Goal: Task Accomplishment & Management: Use online tool/utility

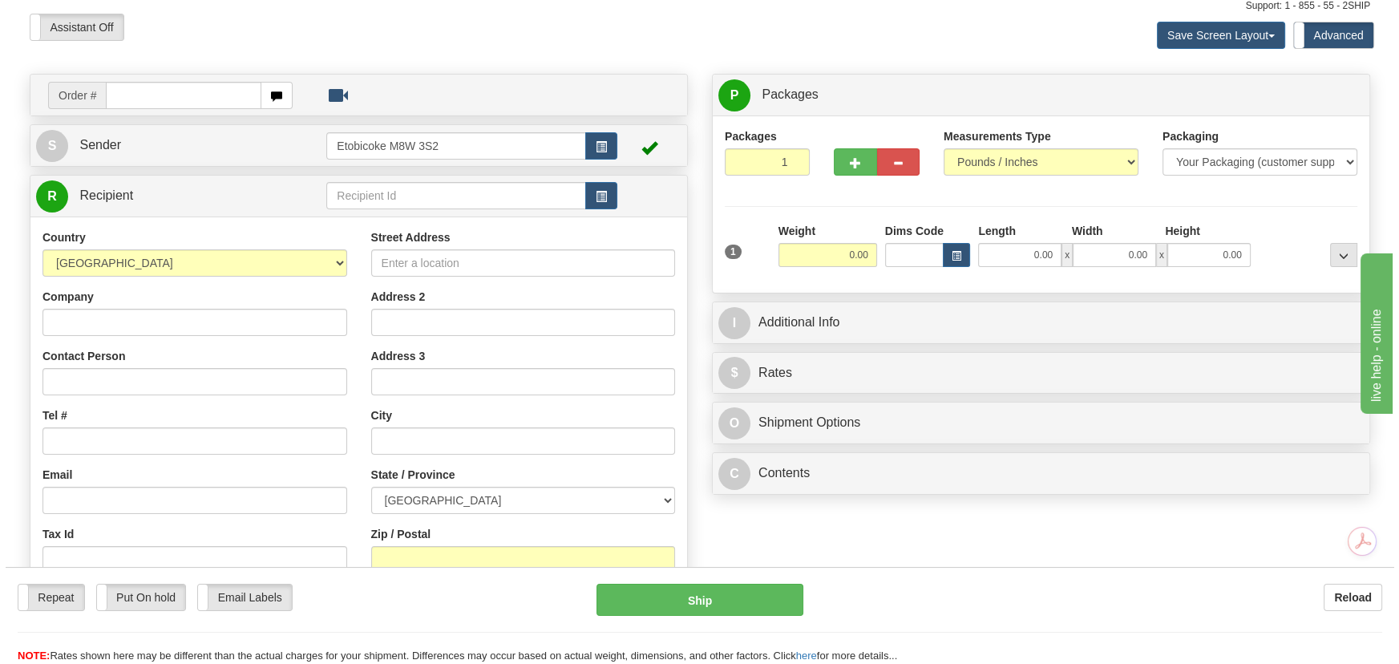
scroll to position [145, 0]
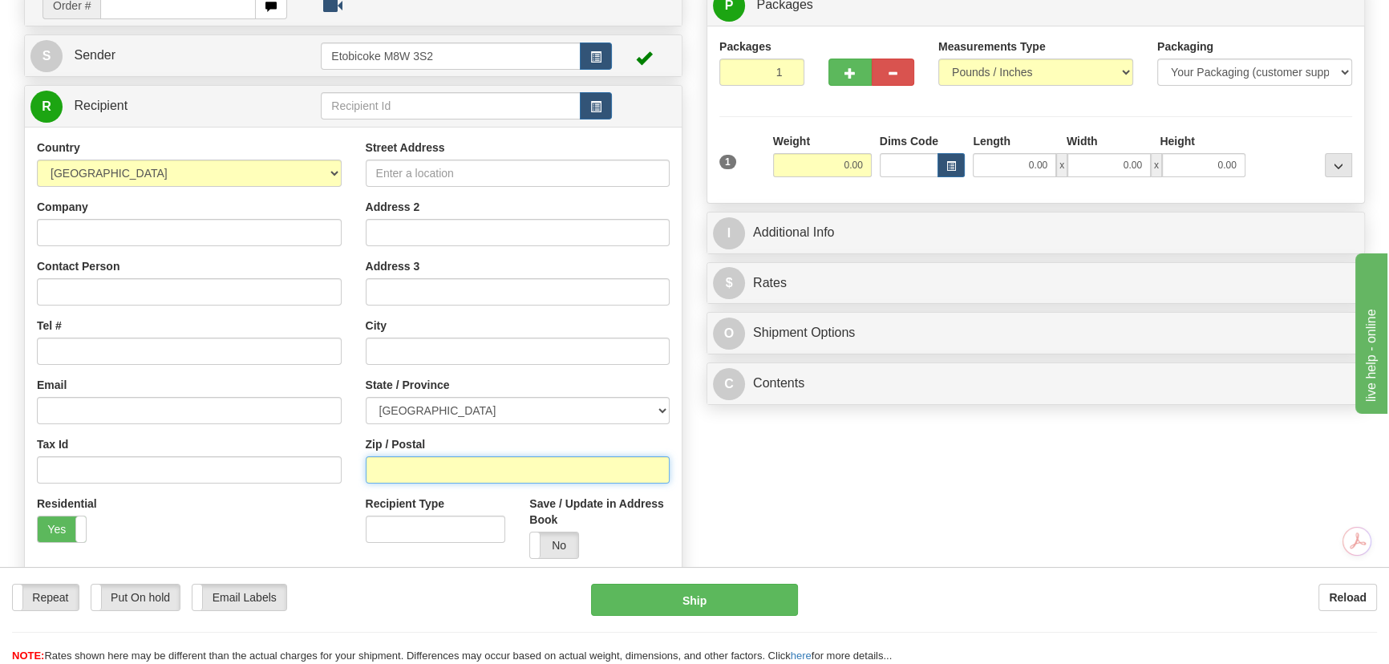
click at [417, 475] on input "Zip / Postal" at bounding box center [518, 469] width 305 height 27
paste input "Y1A 3K4"
type input "Y1A 3K4"
click at [951, 162] on span "button" at bounding box center [951, 166] width 10 height 9
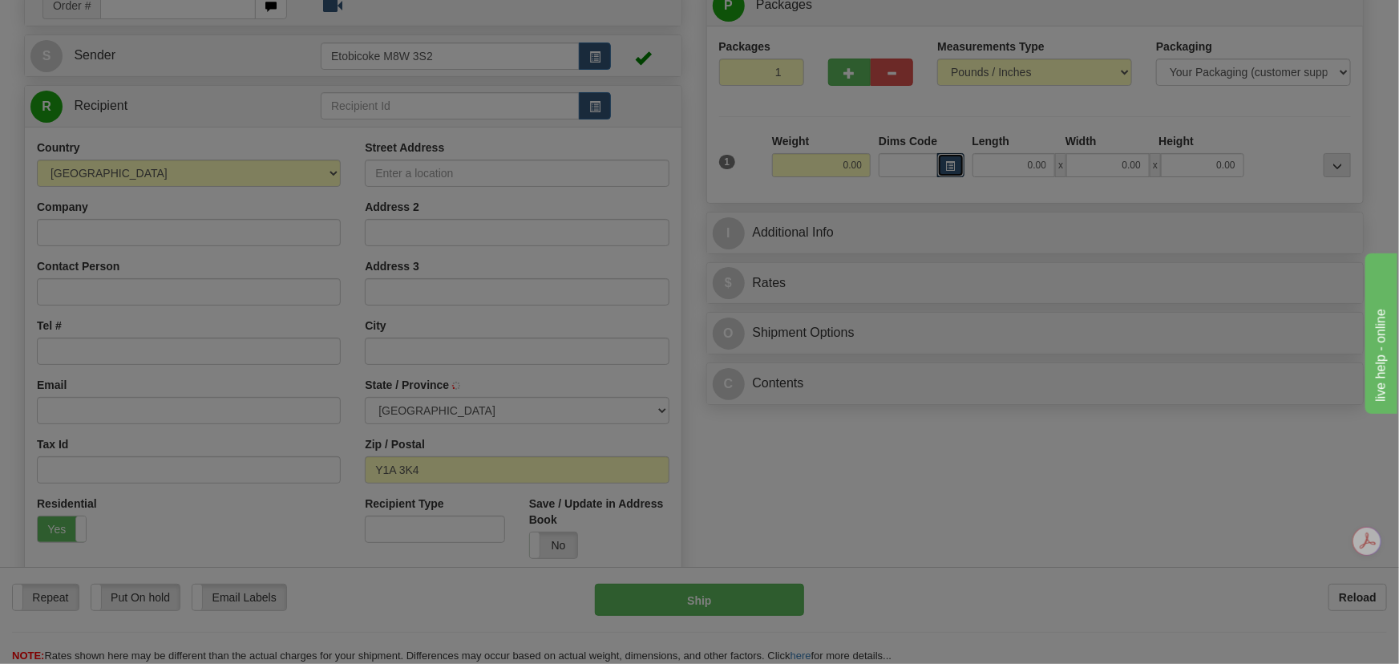
type input "WHITEHORSE"
select select "YT"
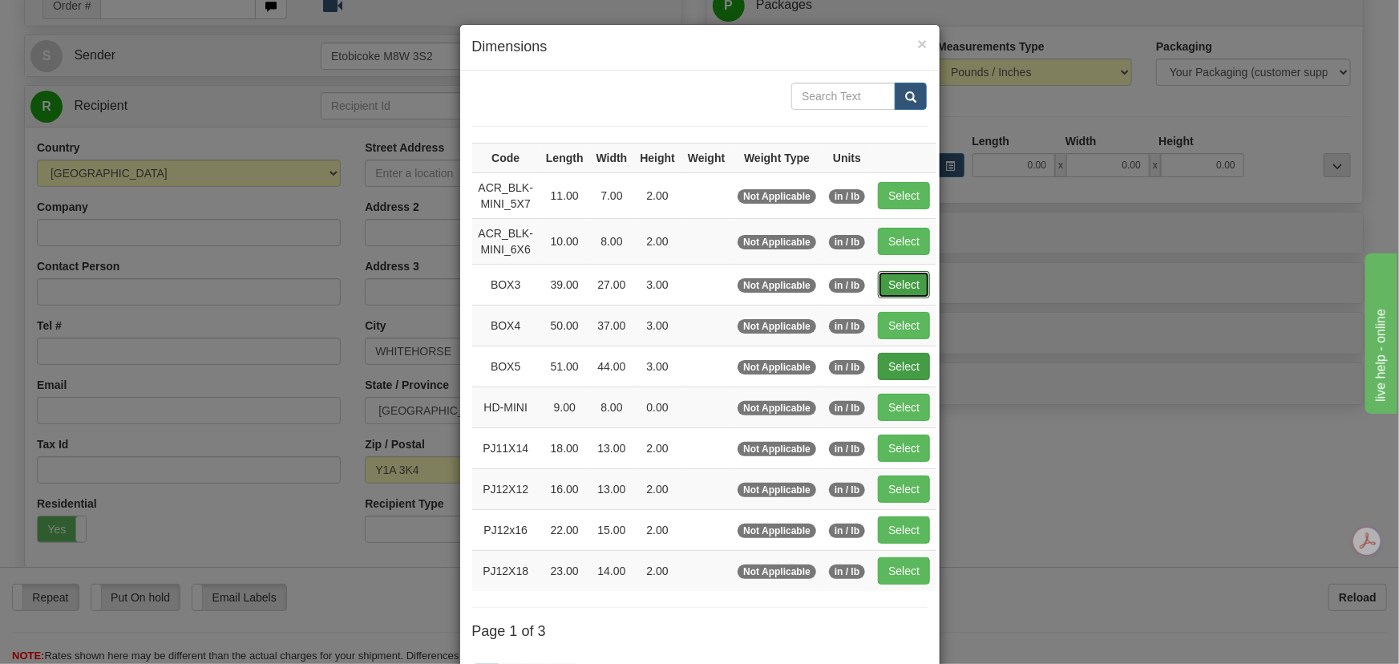
drag, startPoint x: 874, startPoint y: 285, endPoint x: 882, endPoint y: 292, distance: 10.8
click at [878, 285] on button "Select" at bounding box center [904, 284] width 52 height 27
type input "BOX3"
type input "39.00"
type input "27.00"
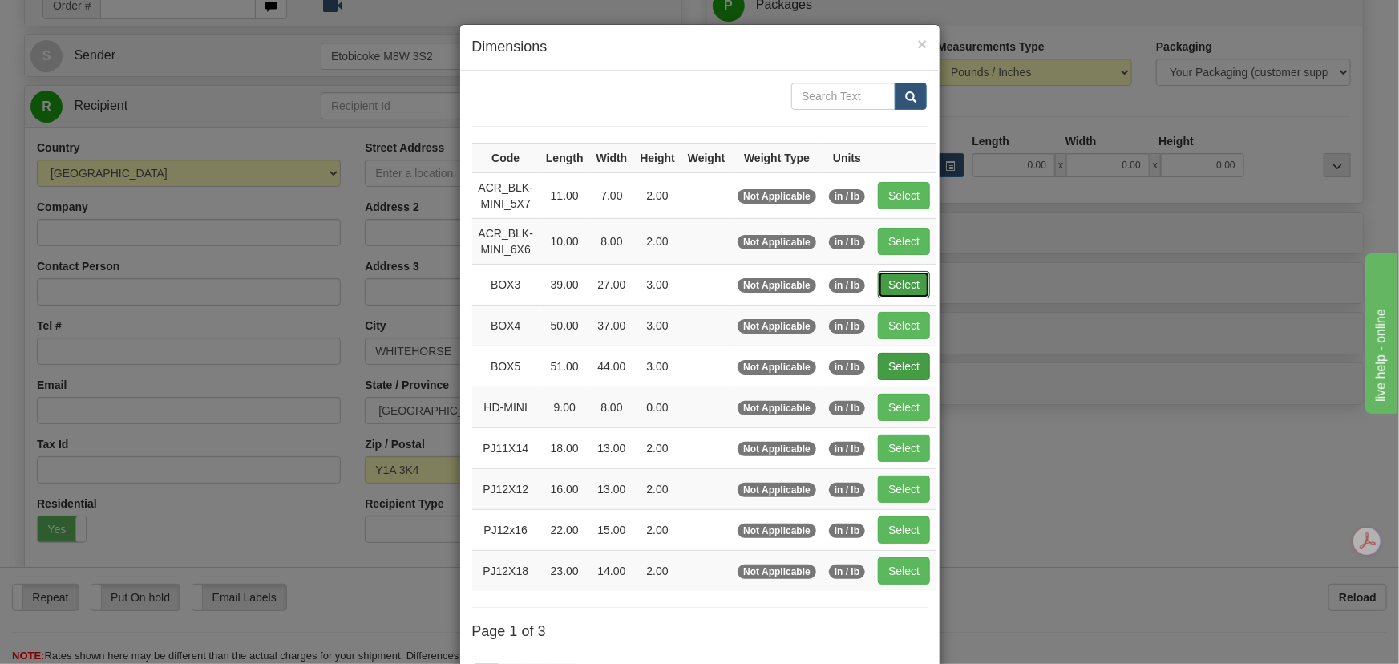
type input "3.00"
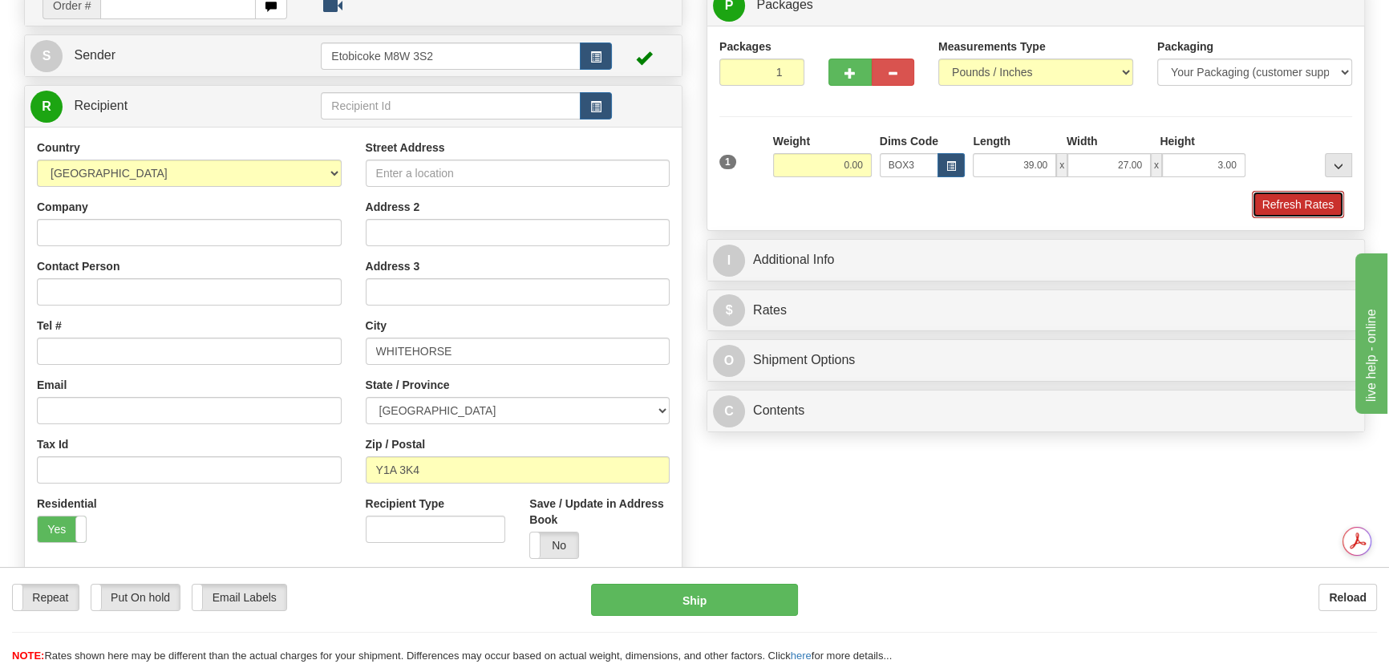
click at [1308, 206] on button "Refresh Rates" at bounding box center [1298, 204] width 92 height 27
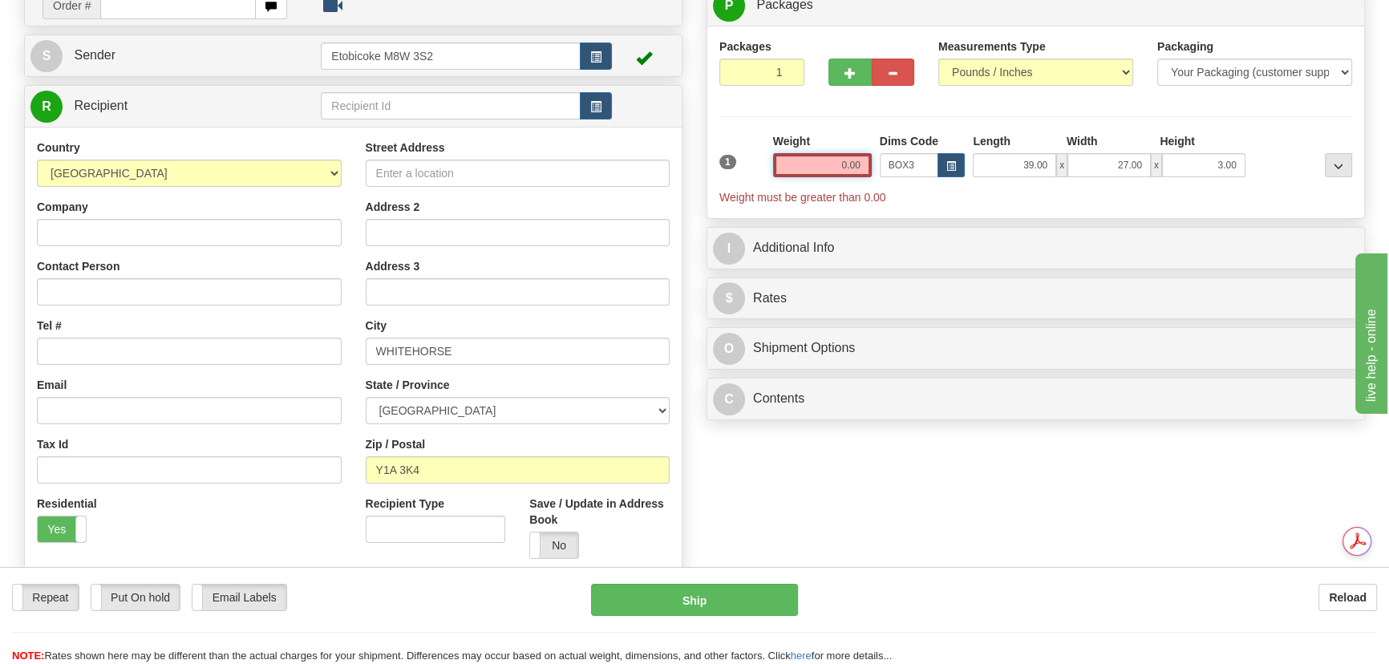
drag, startPoint x: 827, startPoint y: 170, endPoint x: 1026, endPoint y: 103, distance: 209.9
click at [1012, 133] on div "1 Weight 0.00 Dims Code BOX3" at bounding box center [1035, 169] width 641 height 72
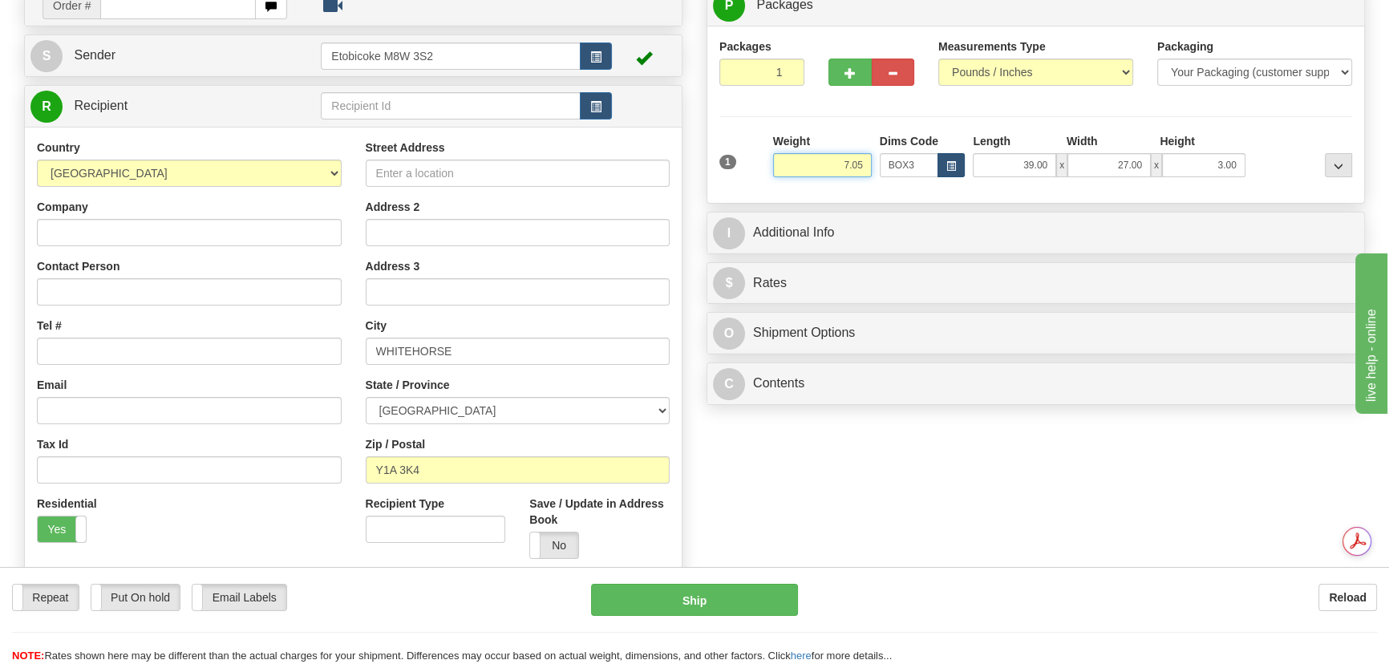
type input "7.05"
click at [943, 167] on button "button" at bounding box center [950, 165] width 27 height 24
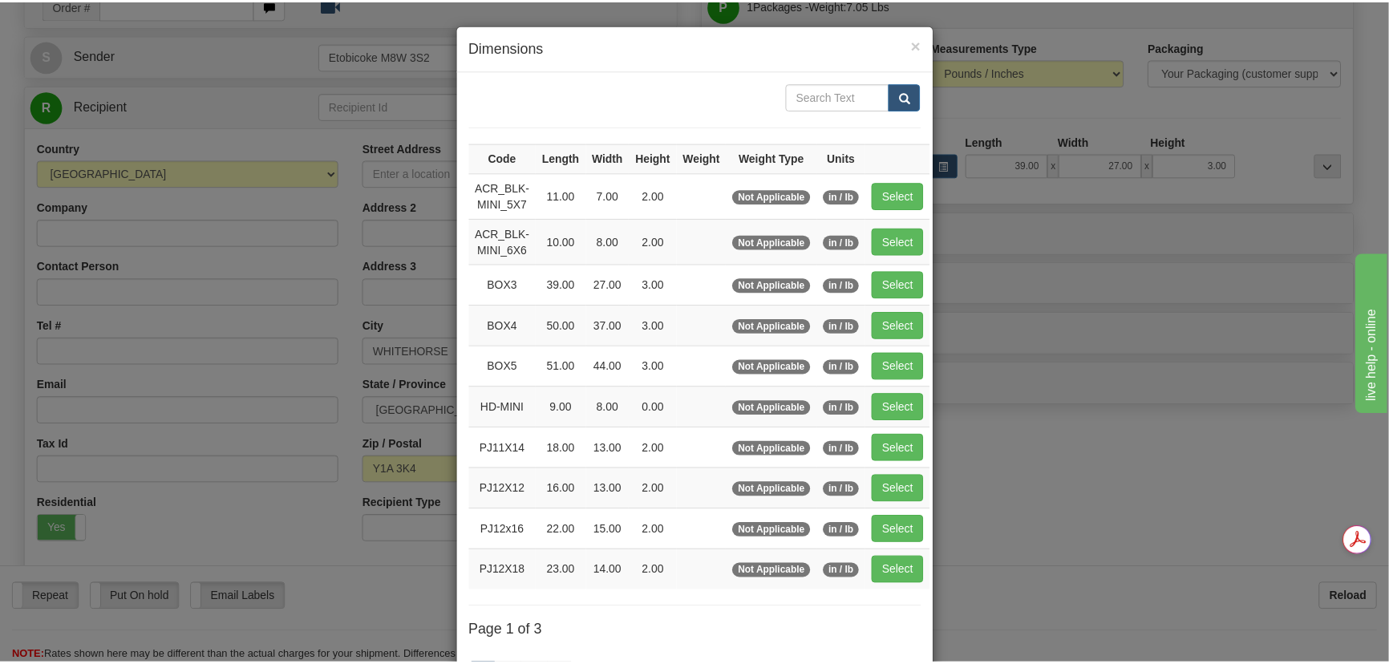
scroll to position [72, 0]
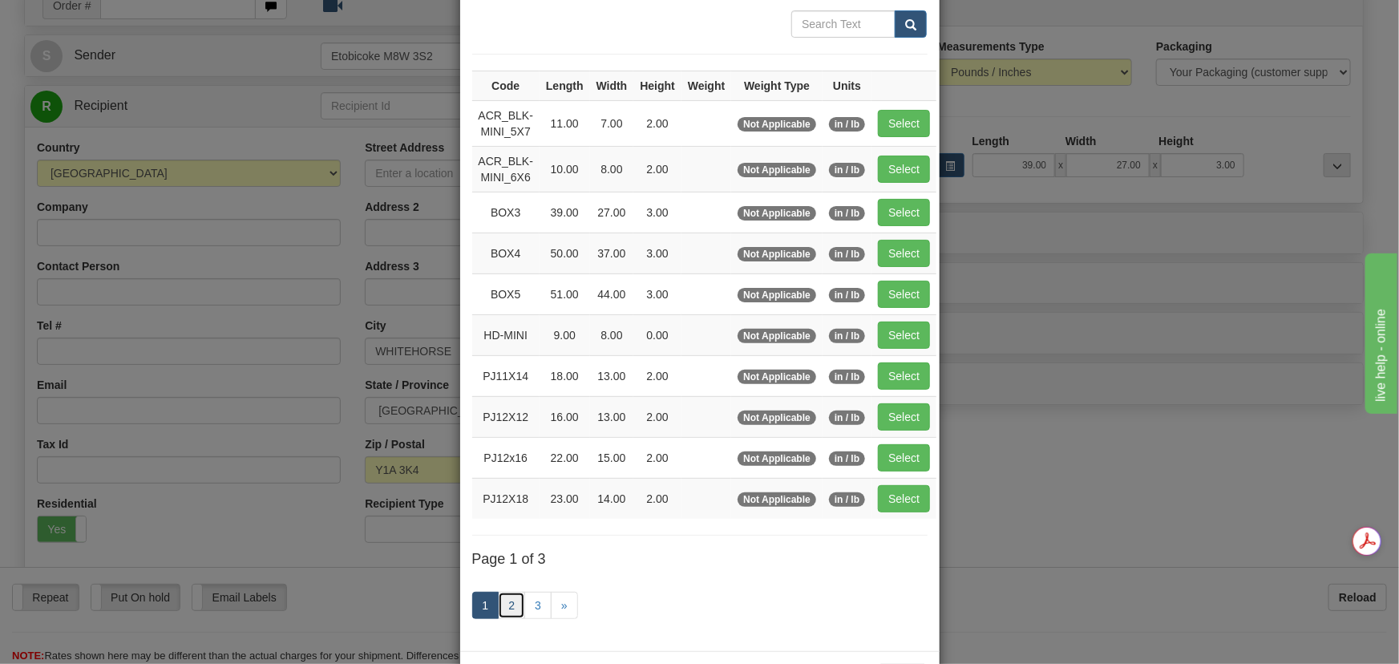
click at [507, 592] on link "2" at bounding box center [511, 605] width 27 height 27
click at [500, 602] on link "2" at bounding box center [511, 605] width 27 height 27
click at [505, 613] on link "2" at bounding box center [511, 605] width 27 height 27
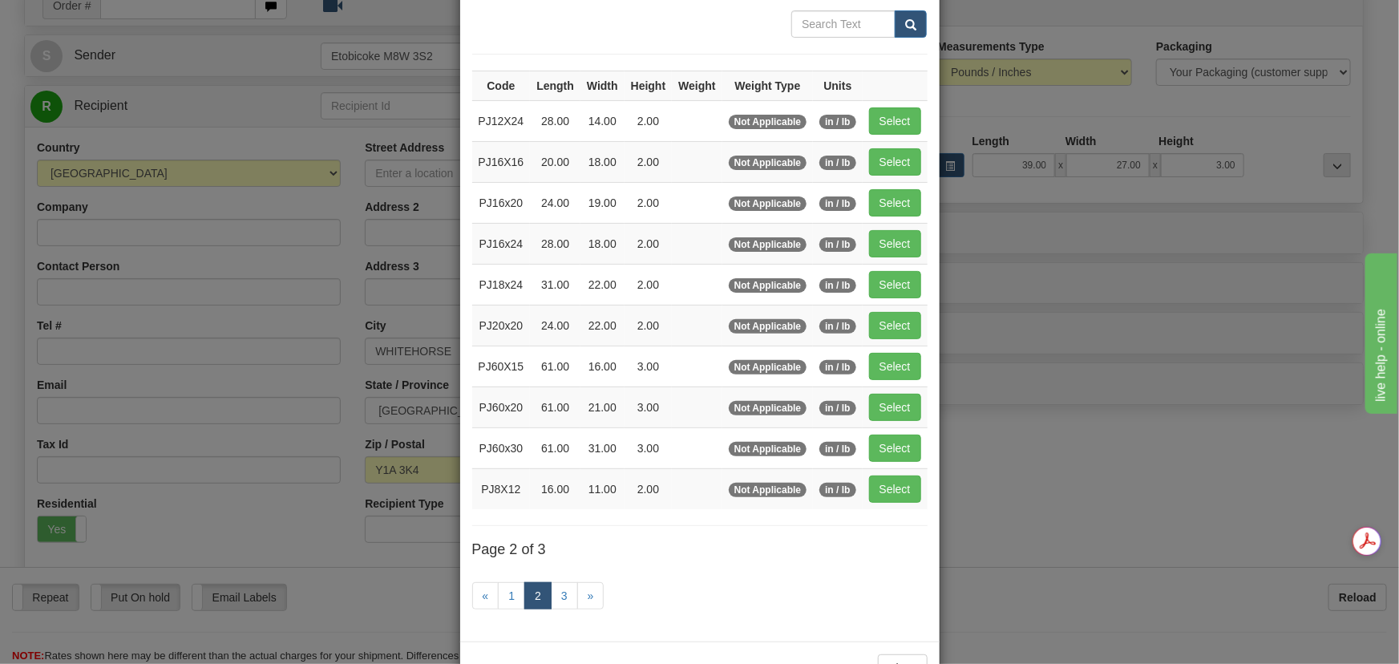
click at [536, 608] on div "« 1 2 3 »" at bounding box center [699, 597] width 455 height 63
click at [879, 234] on button "Select" at bounding box center [895, 243] width 52 height 27
type input "PJ16x24"
type input "28.00"
type input "18.00"
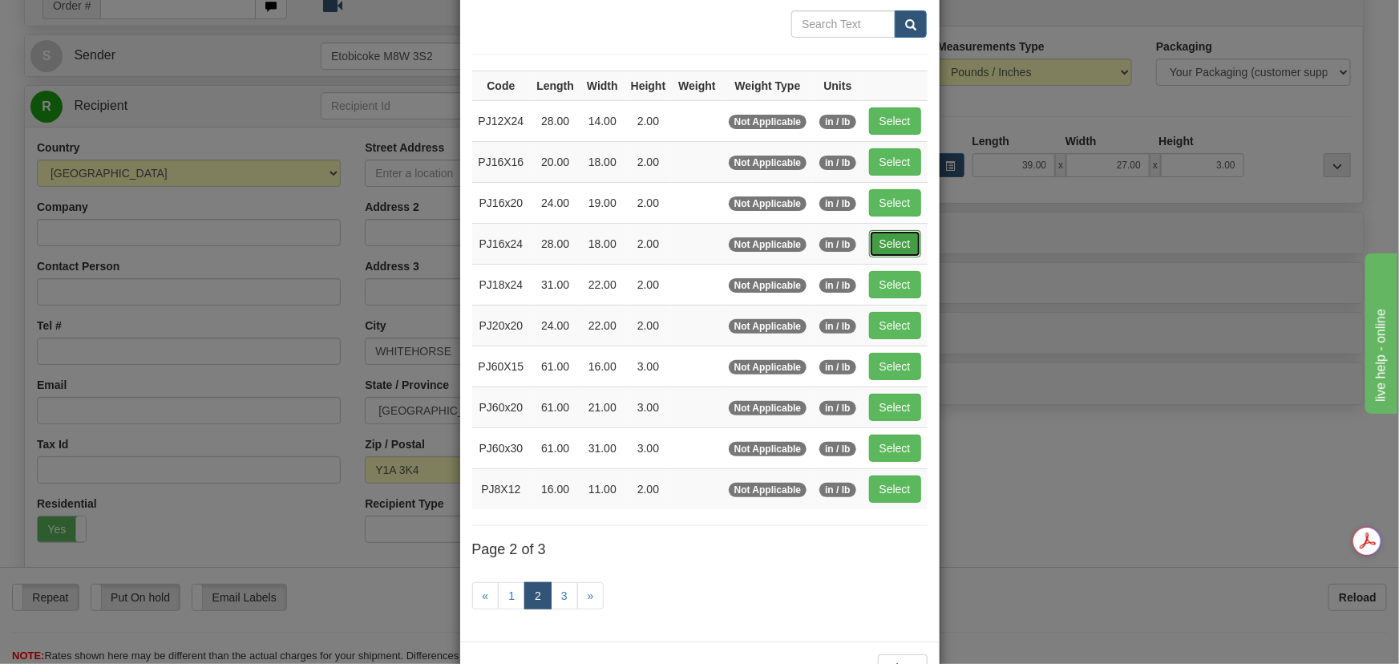
type input "2.00"
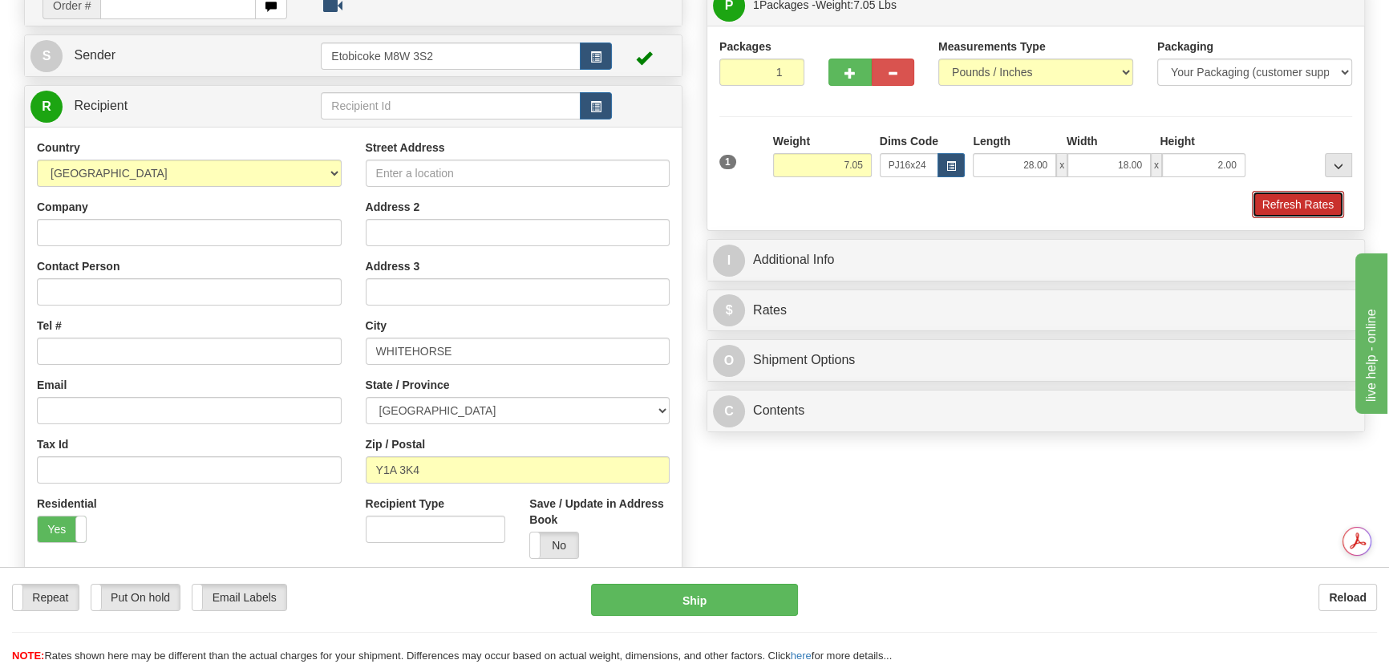
click at [1275, 202] on button "Refresh Rates" at bounding box center [1298, 204] width 92 height 27
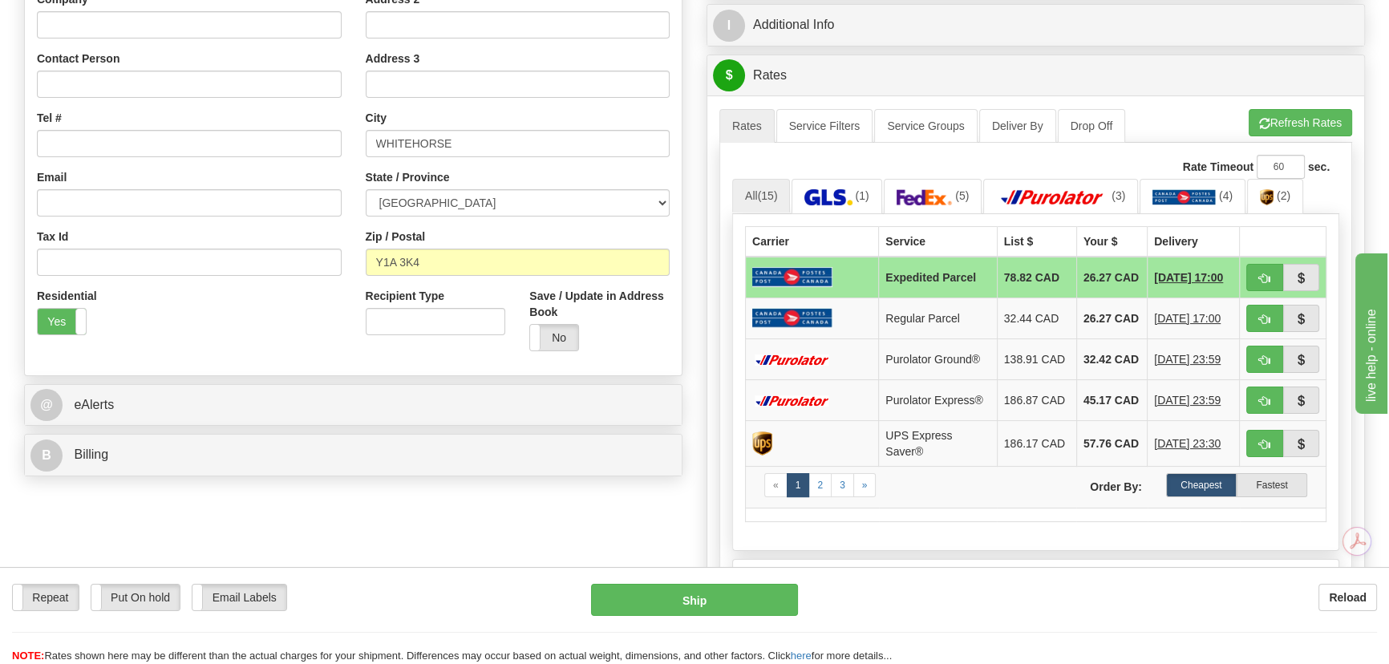
scroll to position [364, 0]
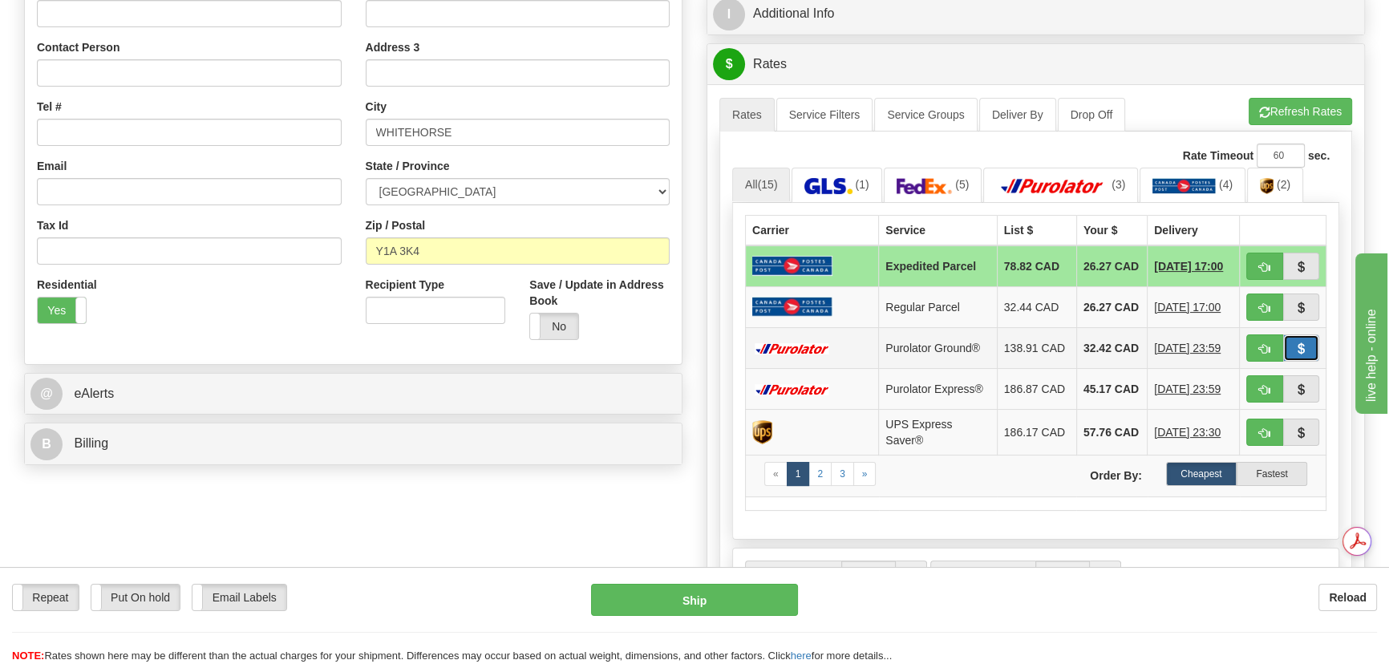
click at [1309, 358] on button "button" at bounding box center [1301, 347] width 37 height 27
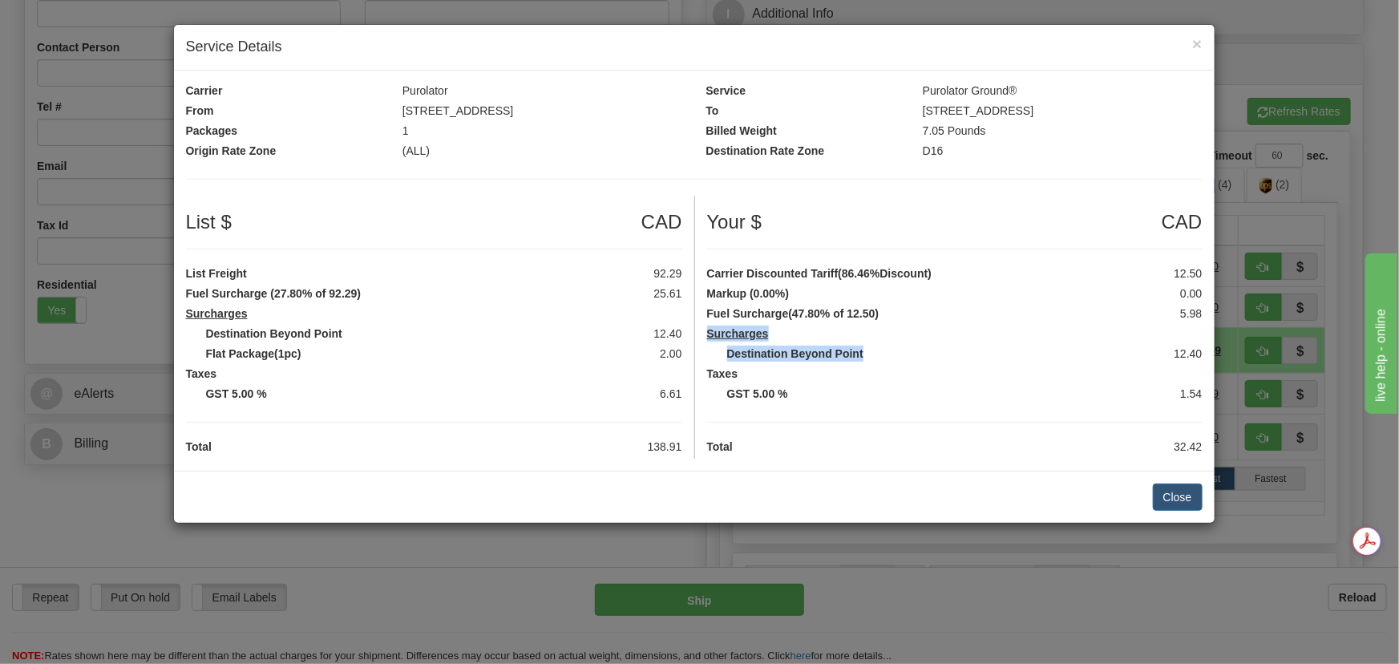
drag, startPoint x: 863, startPoint y: 353, endPoint x: 706, endPoint y: 326, distance: 159.4
click at [706, 326] on div "Your $ CAD Carrier Discounted Tariff (86.46%Discount) 12.50 Markup (0.00%) 0.00…" at bounding box center [954, 327] width 520 height 263
copy div "Surcharges Destination Beyond Point"
click at [1154, 492] on button "Close" at bounding box center [1178, 496] width 50 height 27
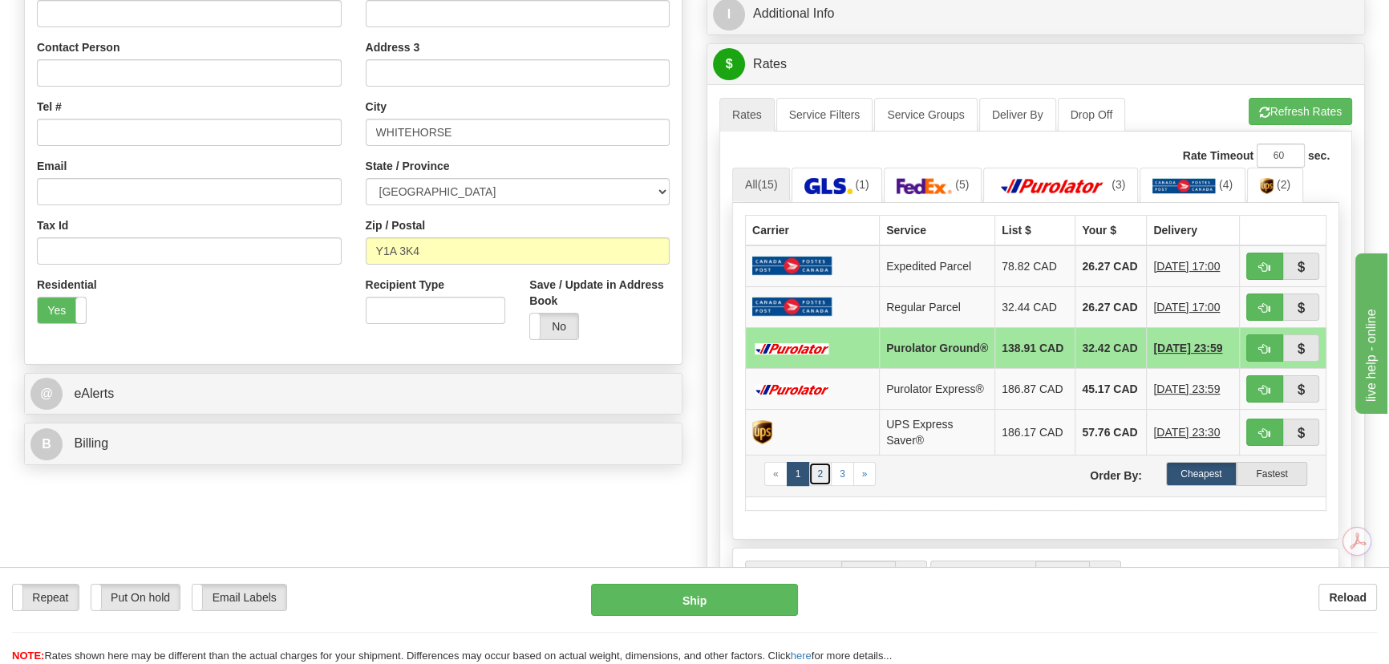
click at [823, 486] on link "2" at bounding box center [819, 474] width 23 height 24
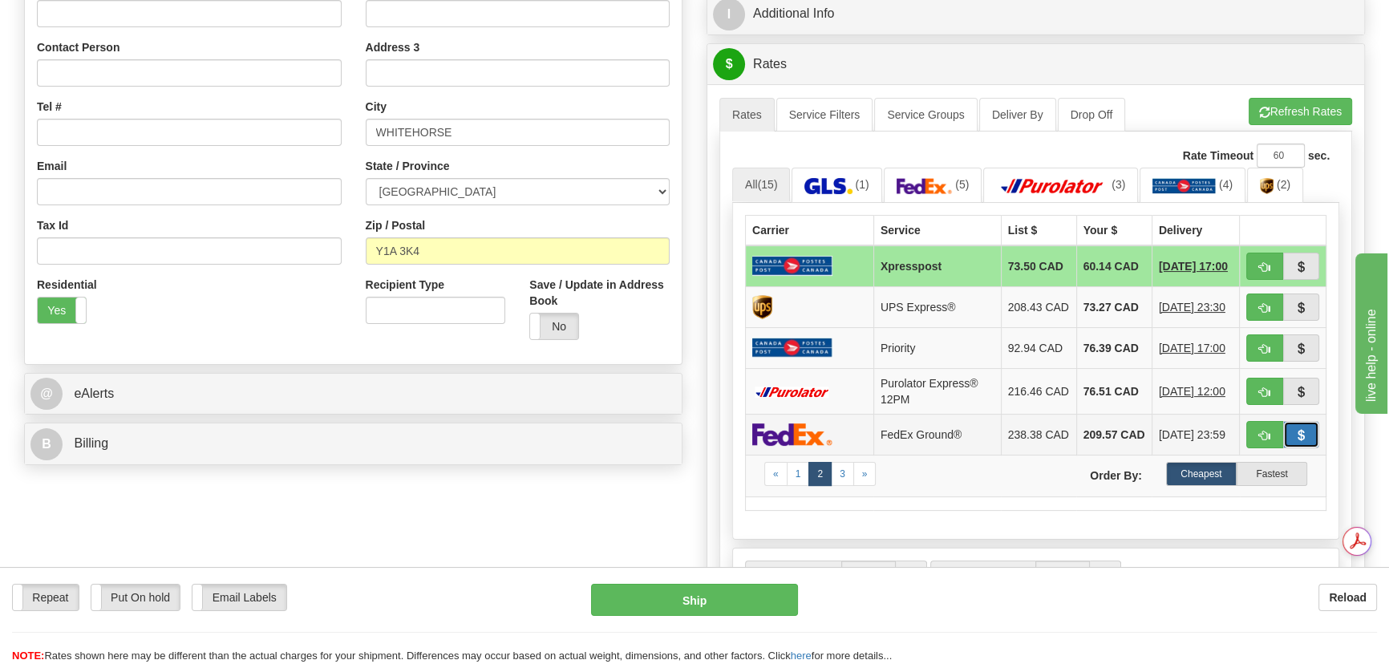
click at [1296, 433] on button "button" at bounding box center [1301, 434] width 37 height 27
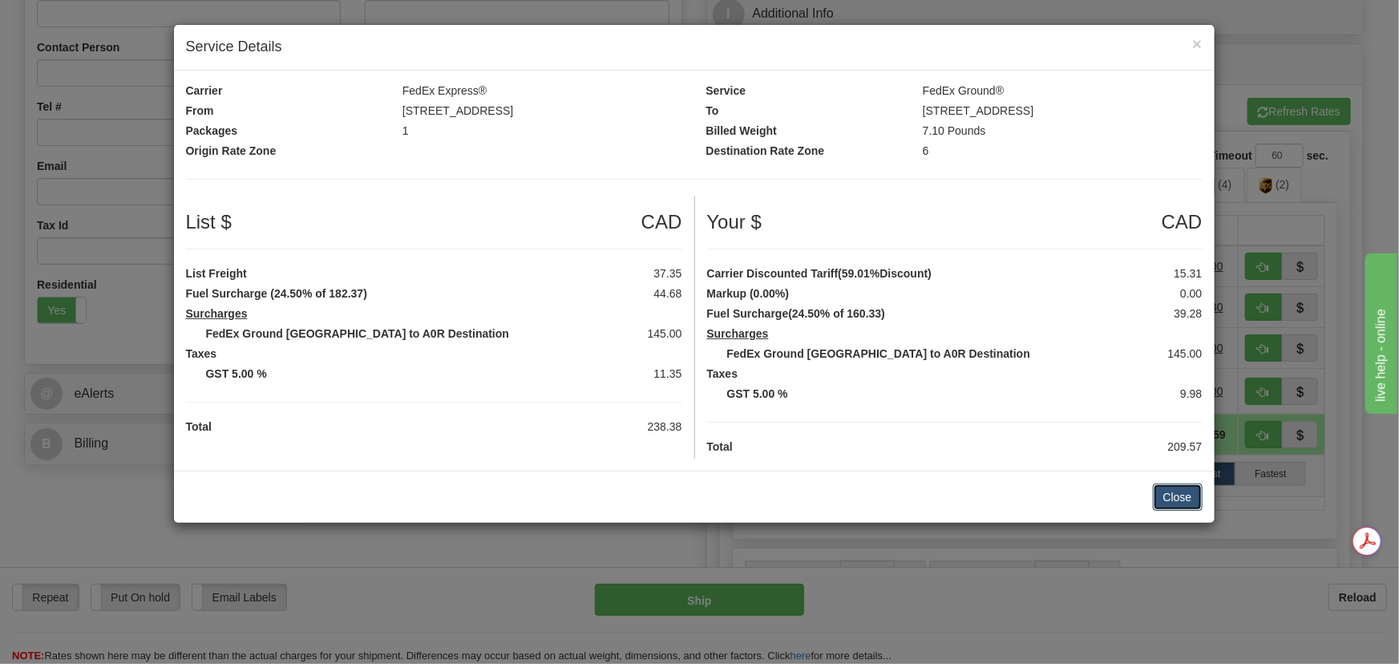
click at [1160, 486] on button "Close" at bounding box center [1178, 496] width 50 height 27
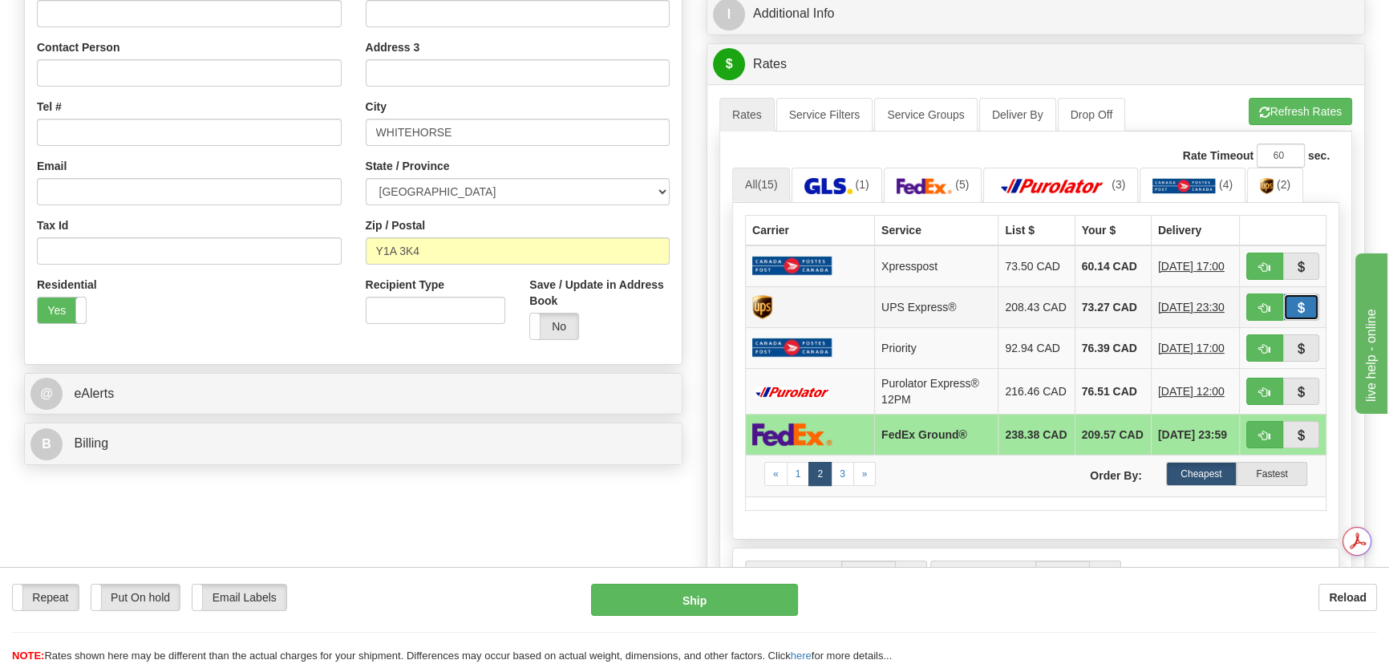
click at [1299, 313] on span "button" at bounding box center [1300, 308] width 11 height 10
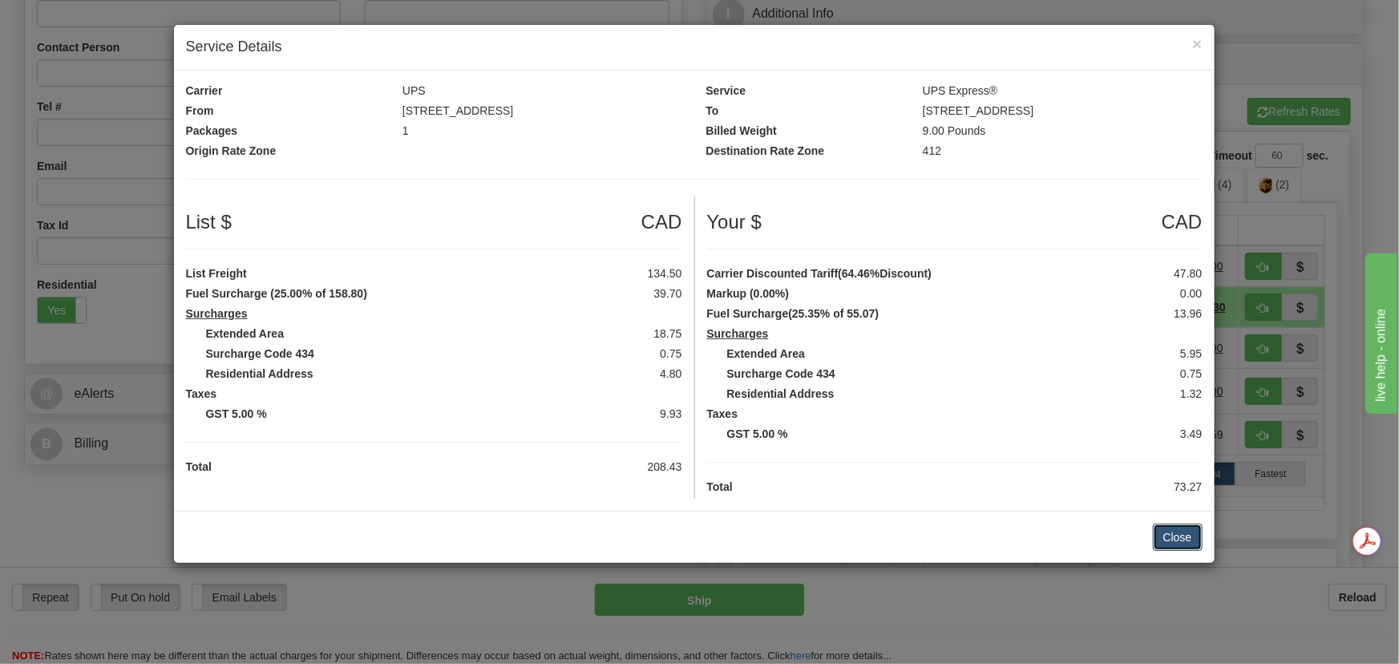
click at [1177, 540] on button "Close" at bounding box center [1178, 537] width 50 height 27
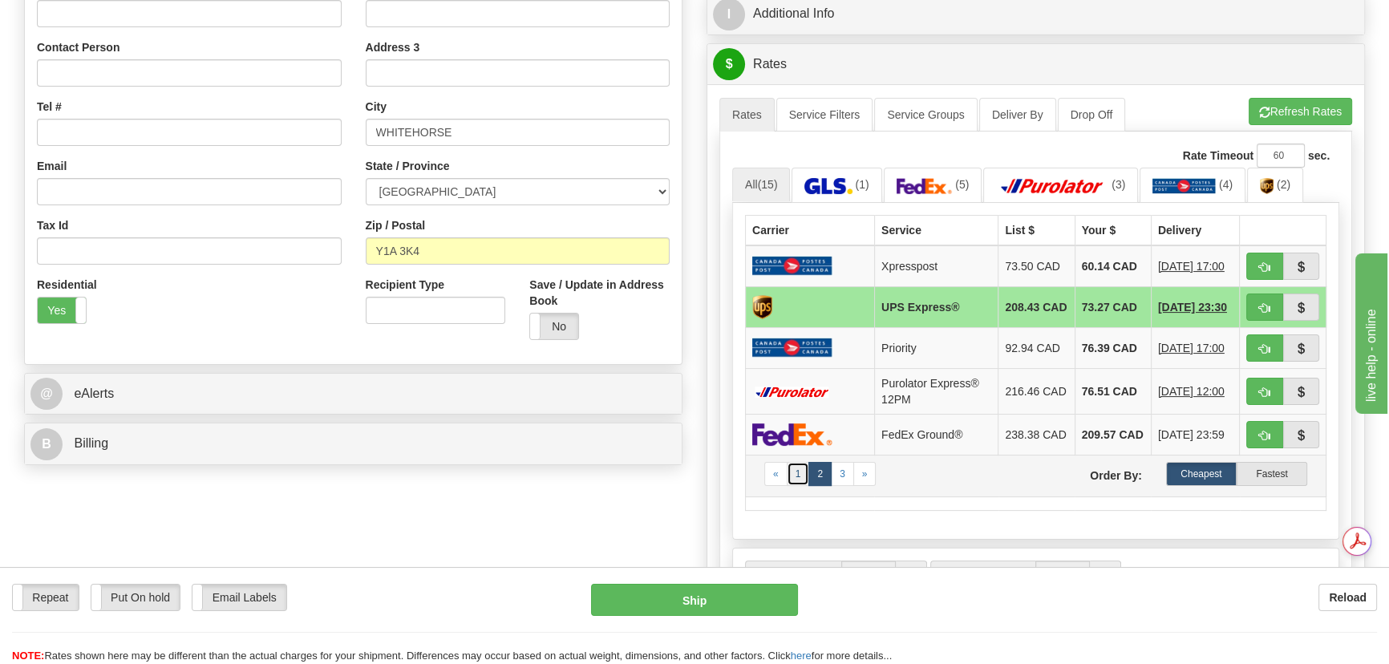
click at [799, 475] on link "1" at bounding box center [798, 474] width 23 height 24
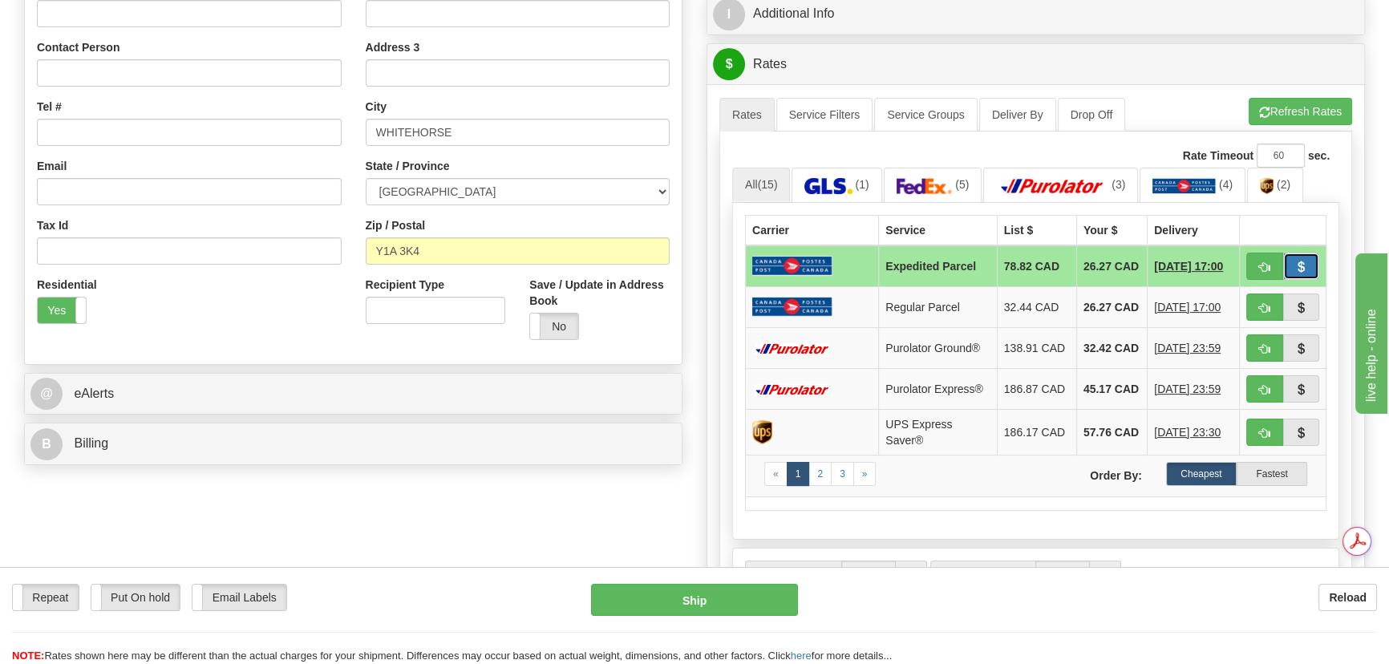
click at [1299, 273] on span "button" at bounding box center [1300, 267] width 11 height 10
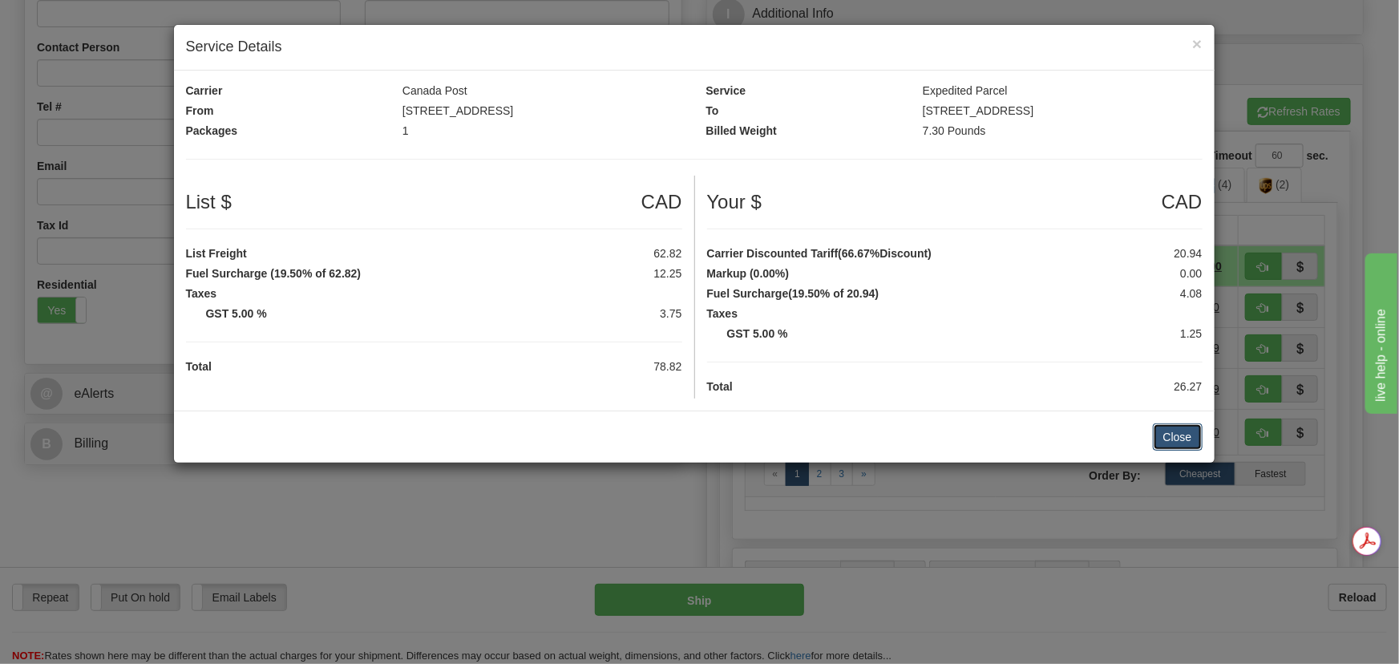
click at [1200, 435] on button "Close" at bounding box center [1178, 436] width 50 height 27
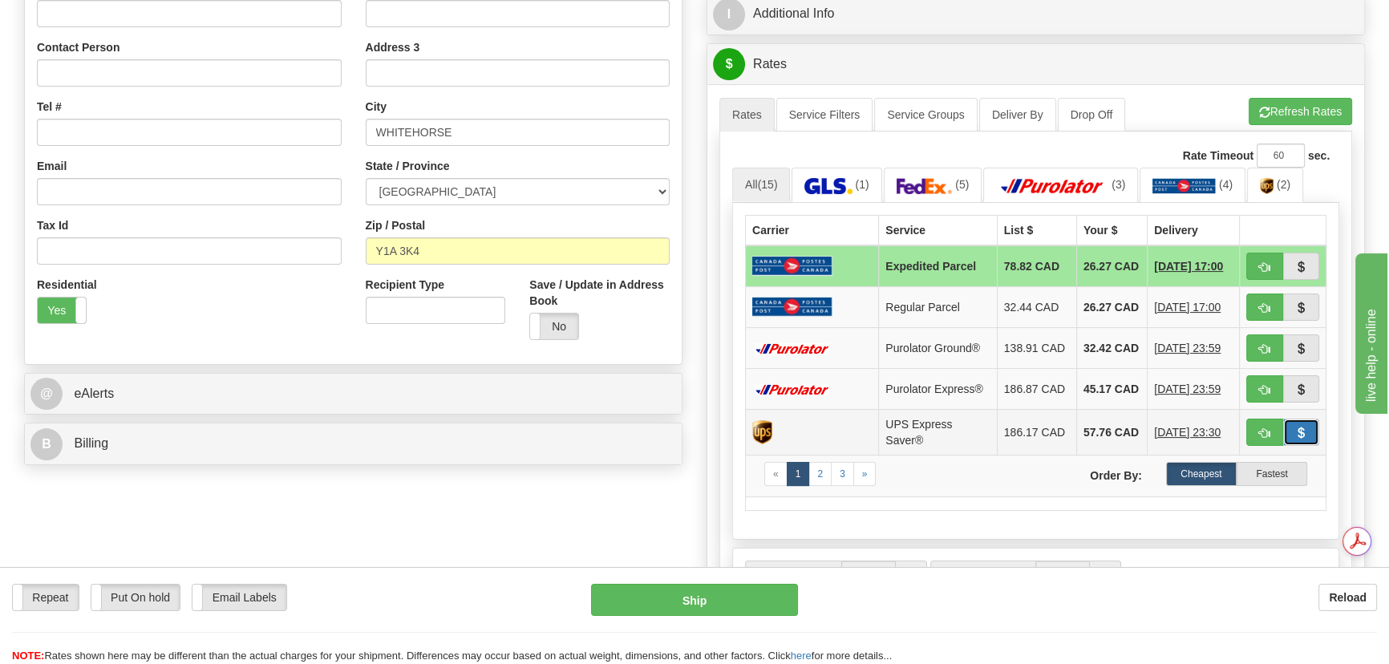
click at [1296, 439] on span "button" at bounding box center [1300, 433] width 11 height 10
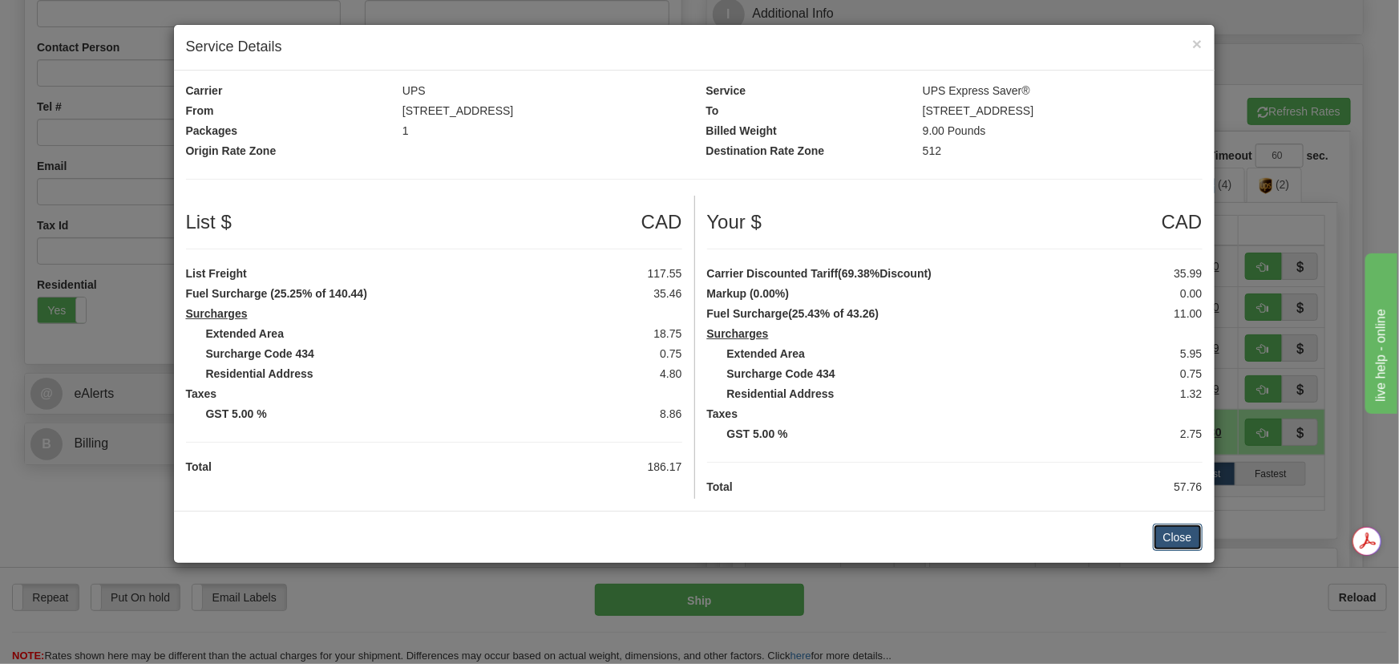
click at [1192, 539] on button "Close" at bounding box center [1178, 537] width 50 height 27
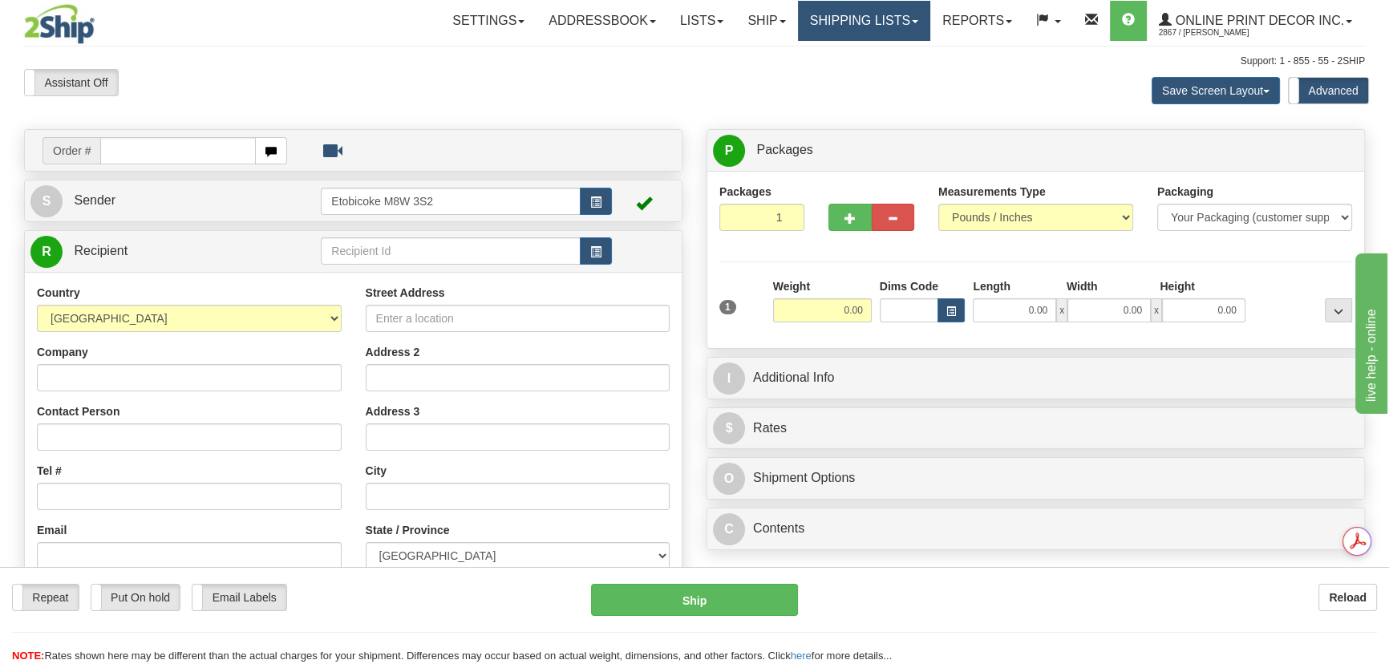
click at [883, 33] on link "Shipping lists" at bounding box center [864, 21] width 132 height 40
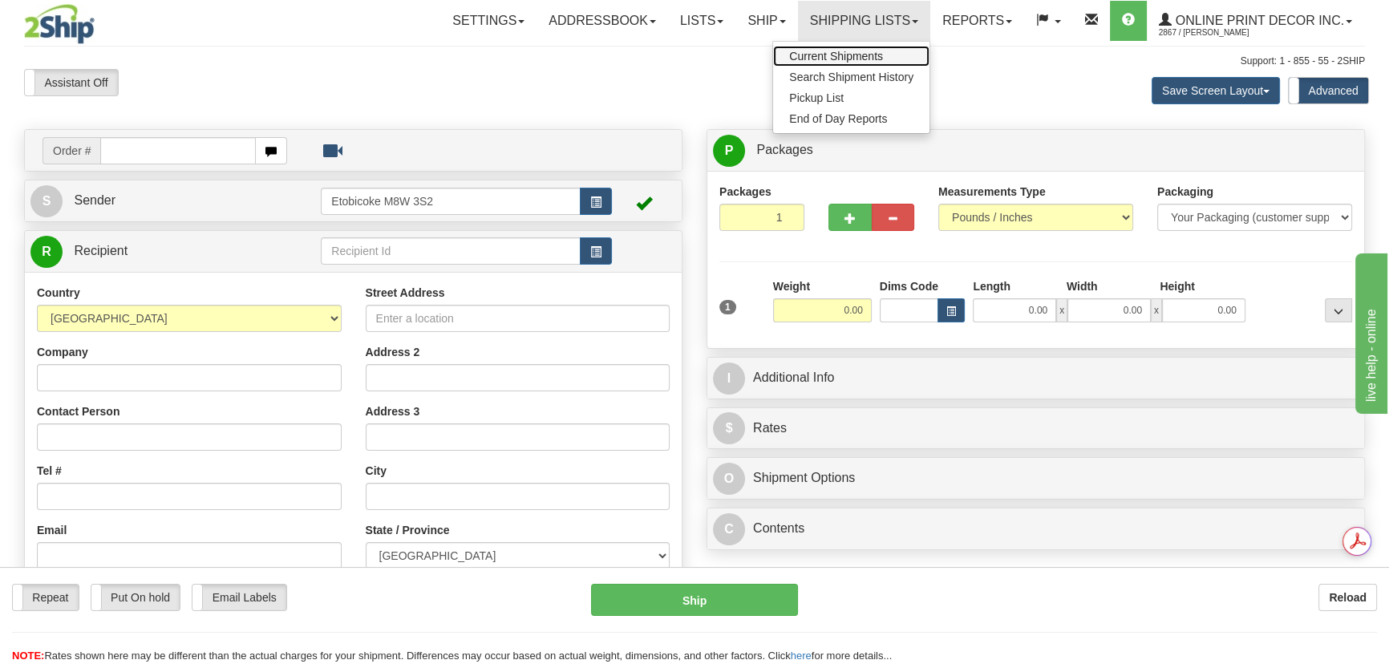
click at [867, 62] on link "Current Shipments" at bounding box center [851, 56] width 156 height 21
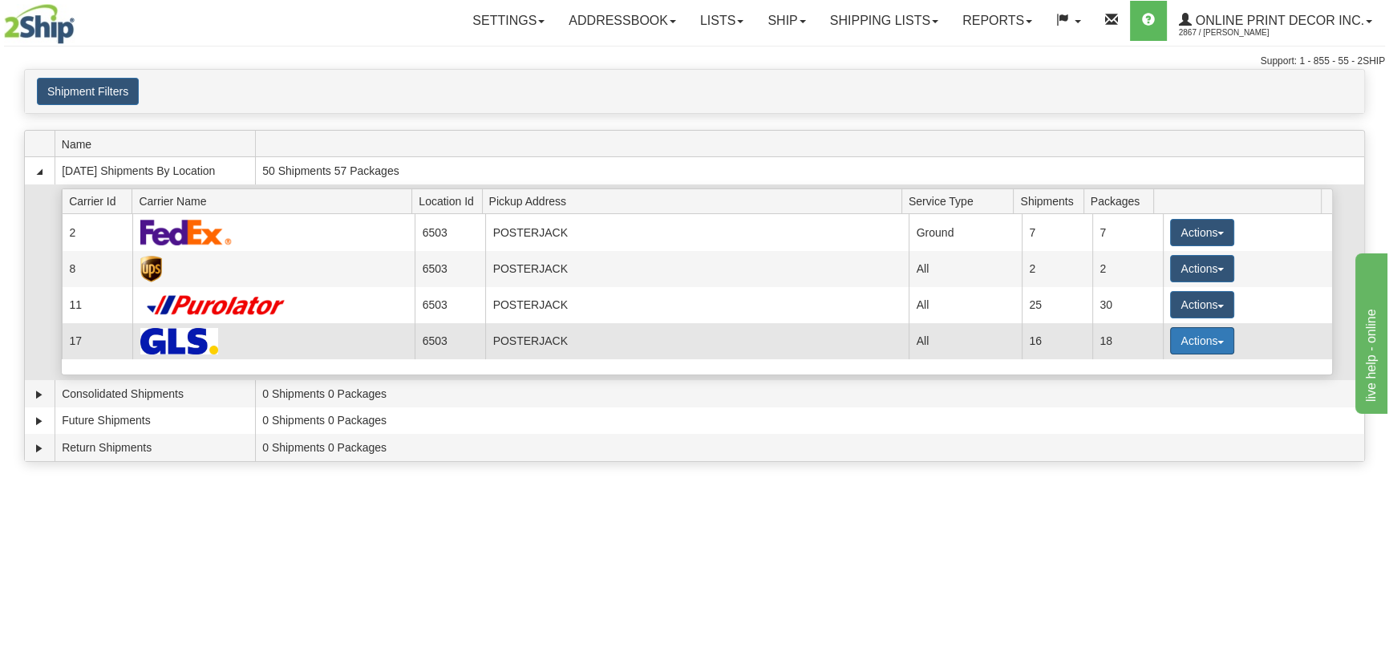
click at [1195, 342] on button "Actions" at bounding box center [1202, 340] width 64 height 27
click at [1152, 368] on span "Details" at bounding box center [1142, 370] width 43 height 11
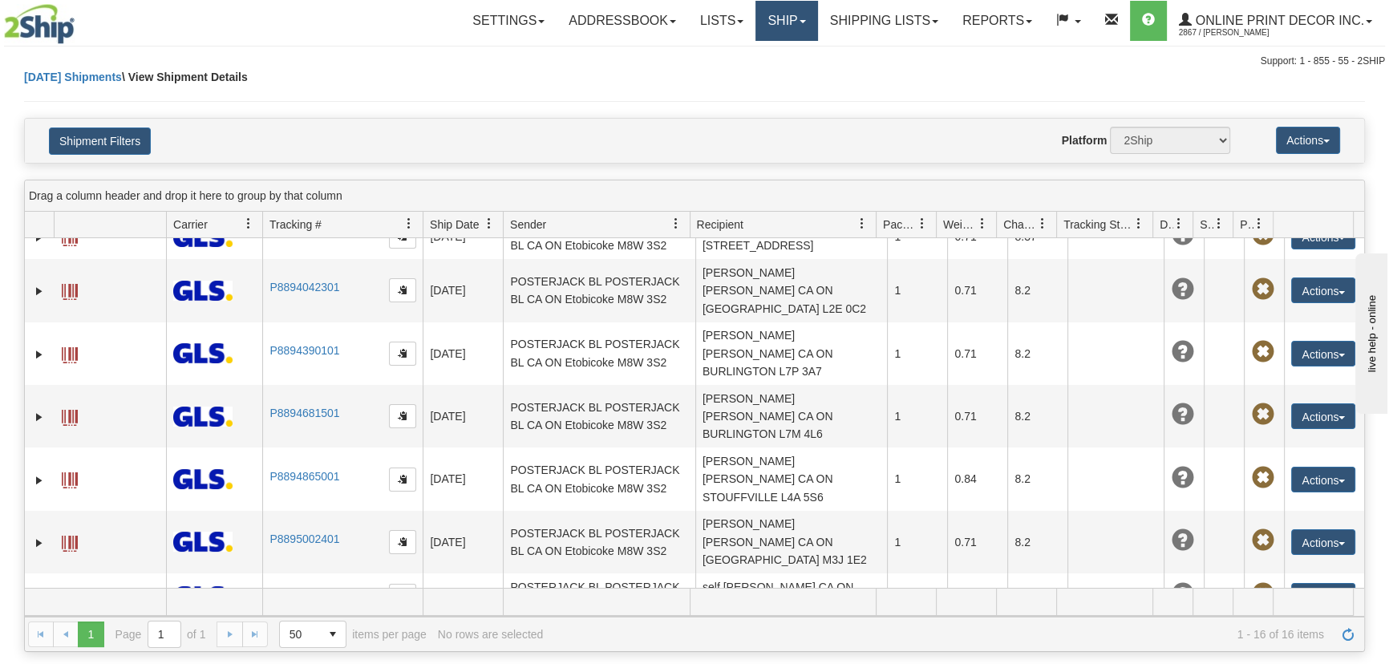
click at [775, 33] on link "Ship" at bounding box center [786, 21] width 62 height 40
click at [740, 55] on span "Ship Screen" at bounding box center [718, 56] width 61 height 13
